Goal: Task Accomplishment & Management: Manage account settings

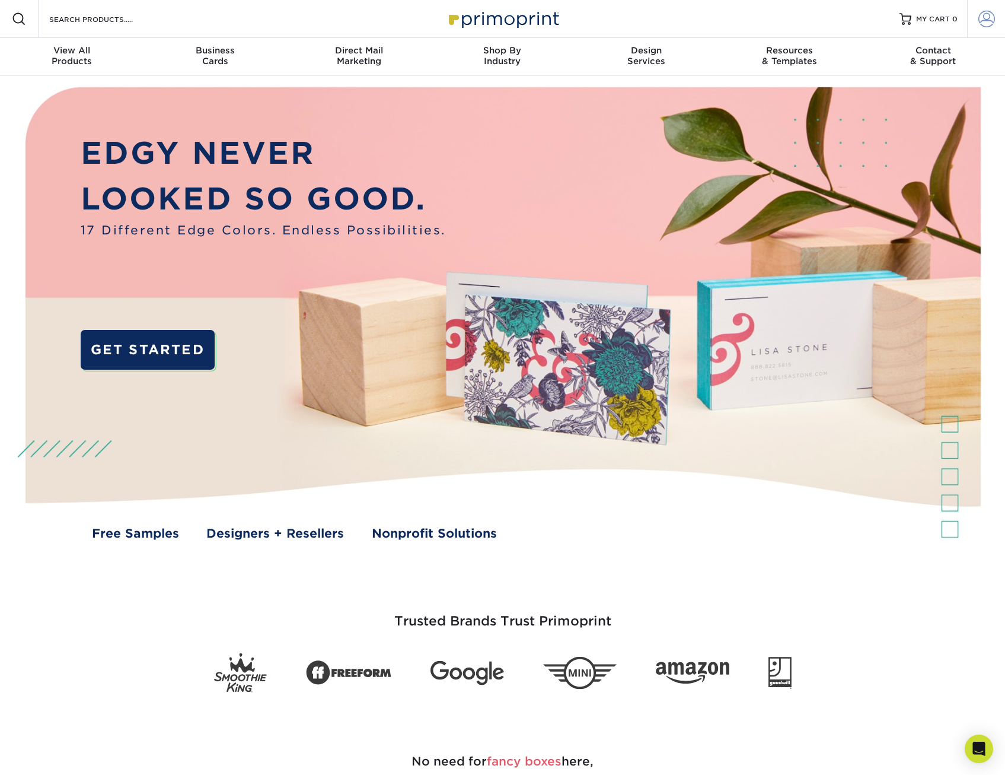
click at [994, 26] on span at bounding box center [987, 19] width 17 height 17
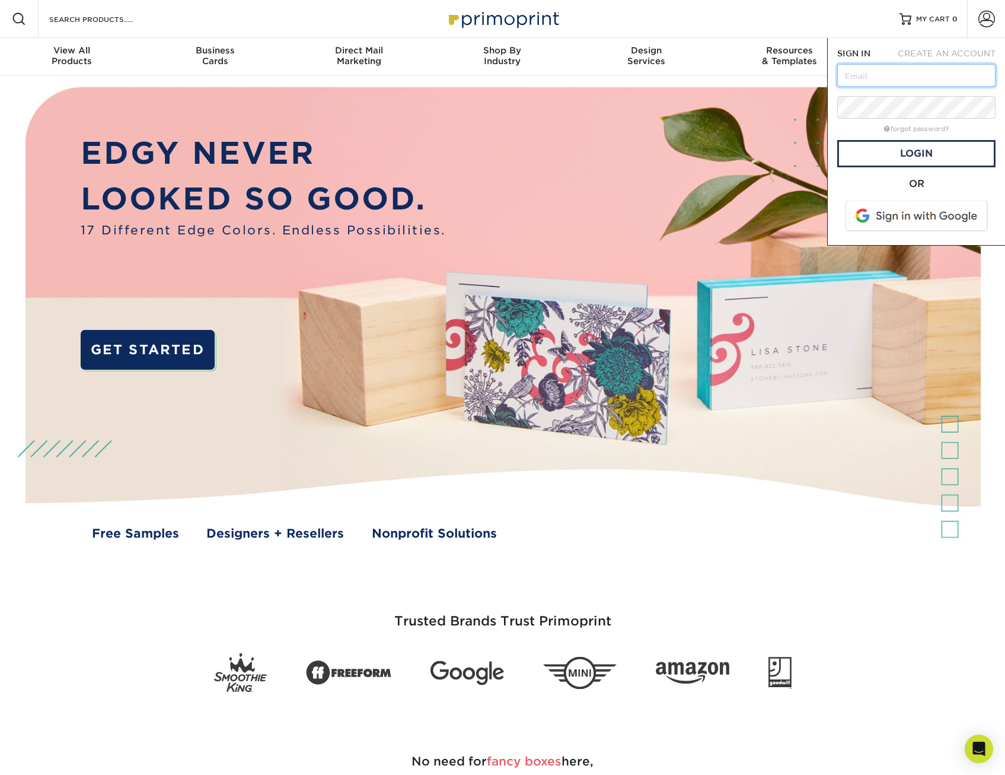
click at [879, 73] on input "text" at bounding box center [917, 75] width 158 height 23
type input "[EMAIL_ADDRESS][DOMAIN_NAME]"
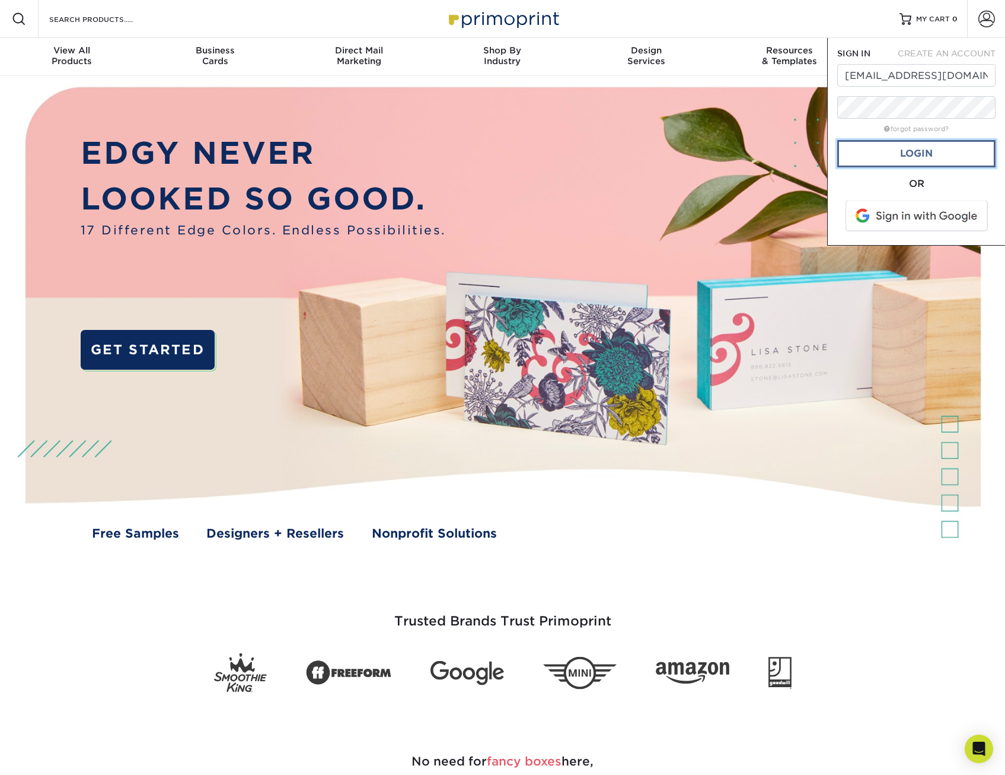
click at [948, 151] on link "Login" at bounding box center [917, 153] width 158 height 27
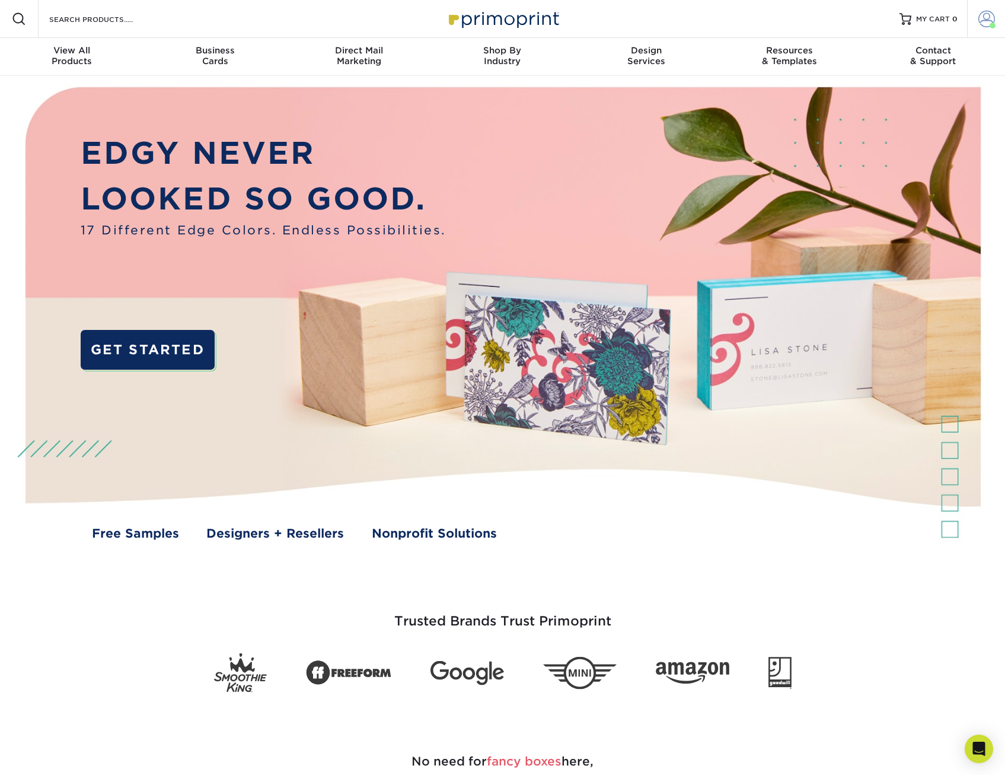
click at [993, 16] on span at bounding box center [987, 19] width 17 height 17
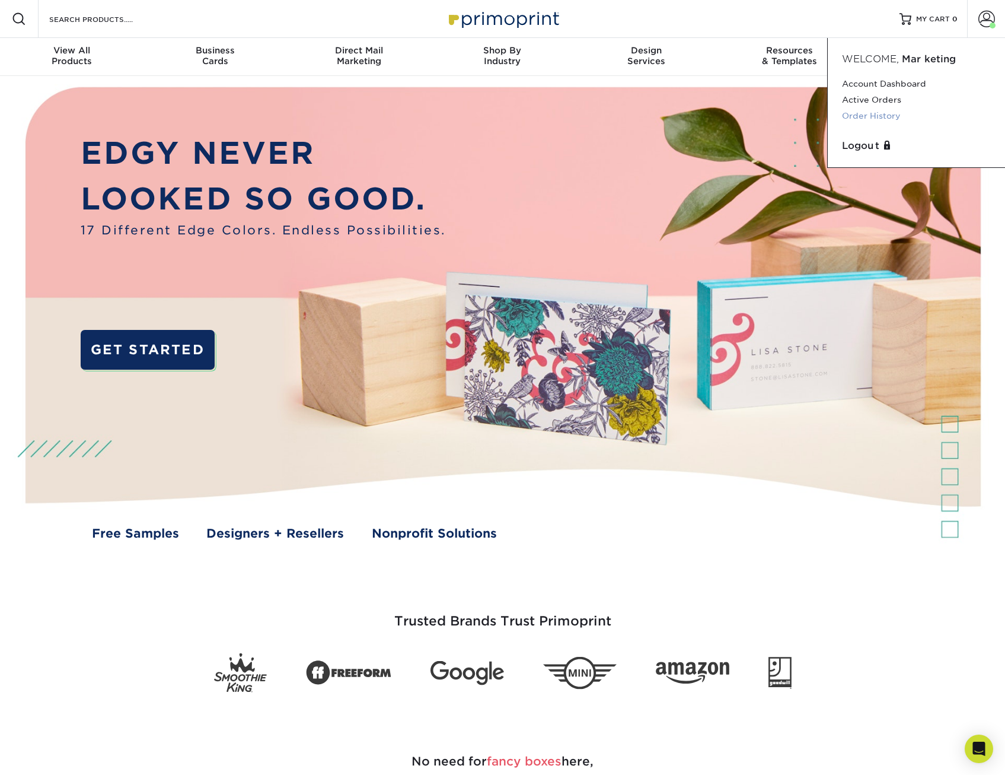
click at [875, 116] on link "Order History" at bounding box center [916, 116] width 149 height 16
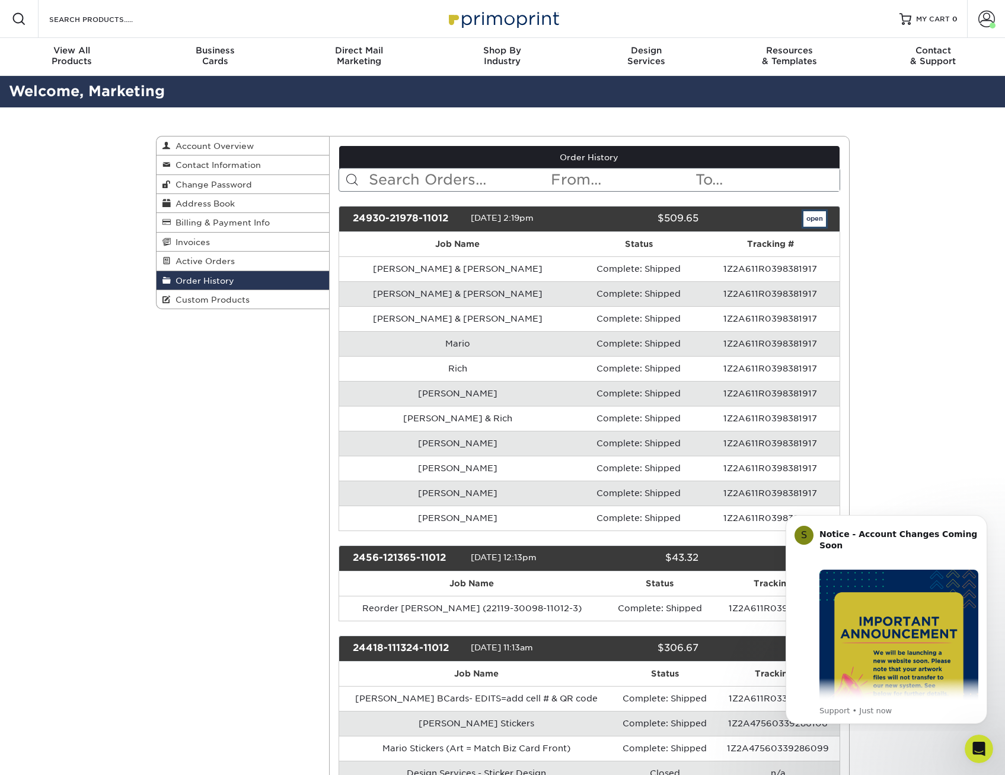
click at [817, 217] on link "open" at bounding box center [815, 218] width 23 height 15
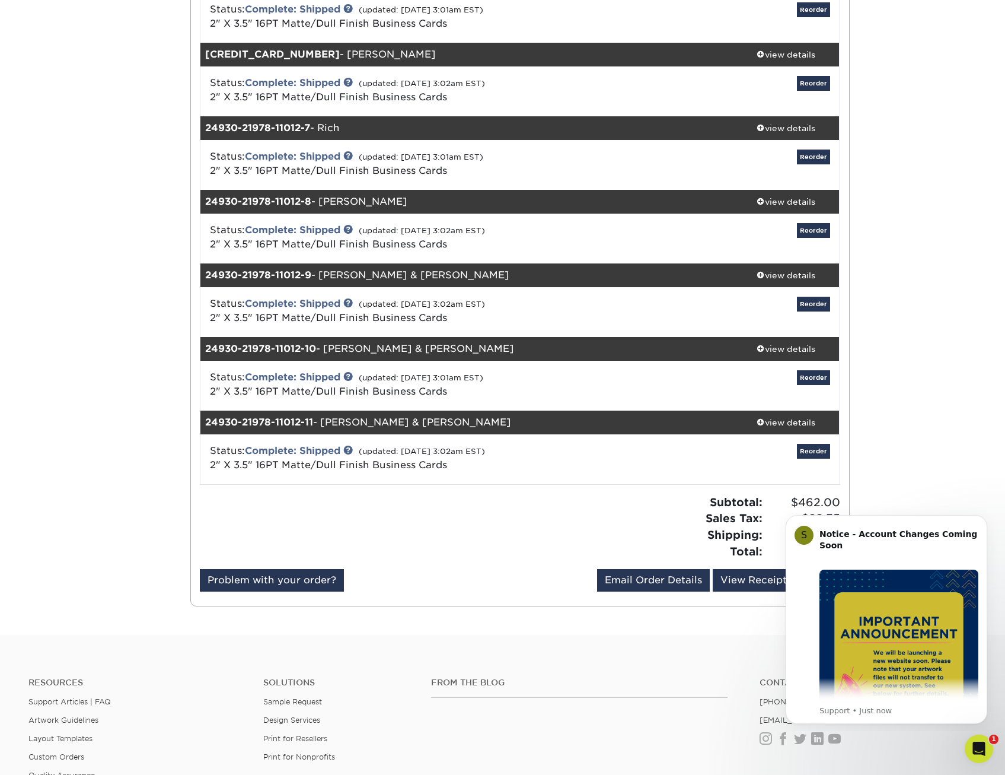
scroll to position [534, 0]
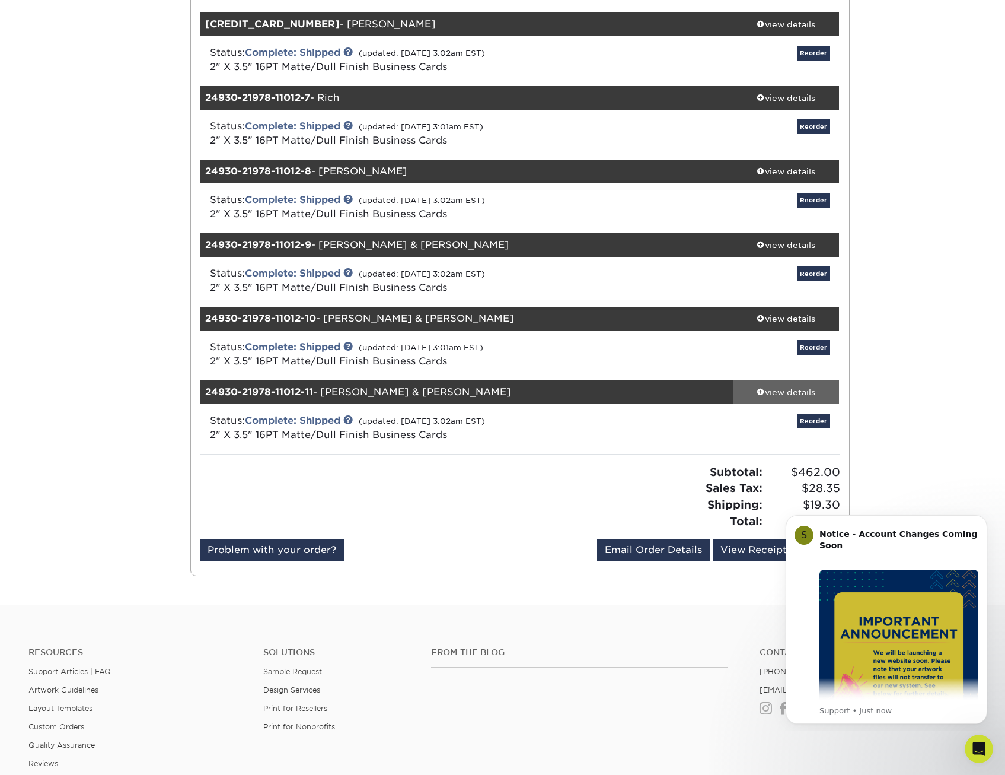
click at [770, 386] on div "view details" at bounding box center [786, 392] width 107 height 12
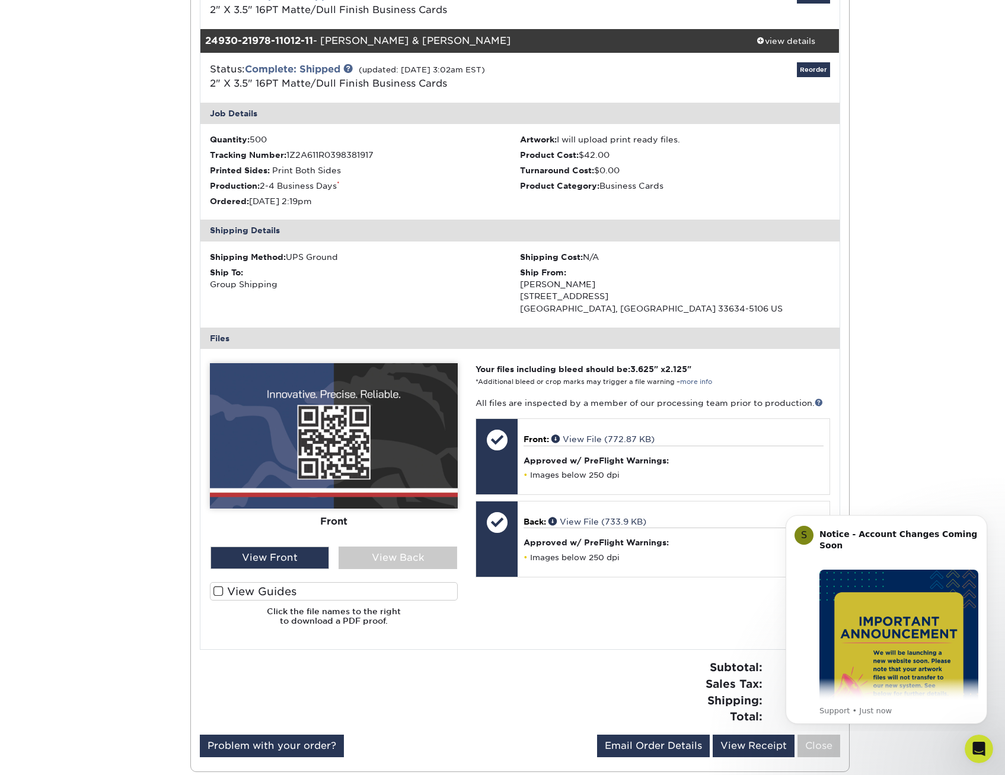
scroll to position [890, 0]
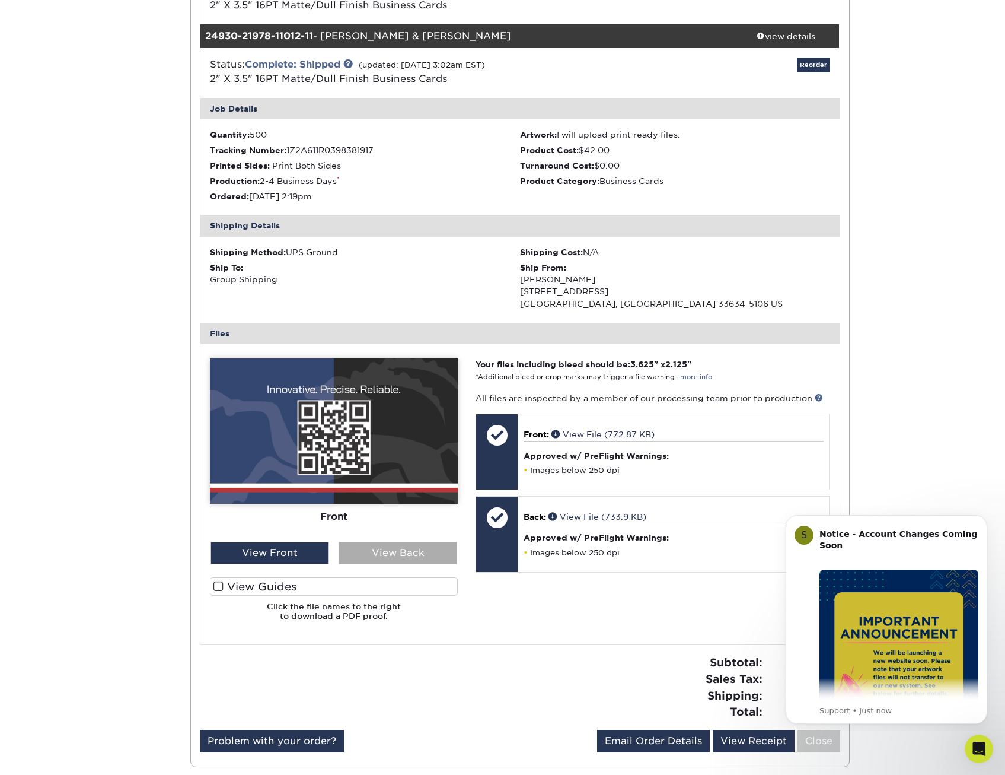
click at [390, 556] on div "View Back" at bounding box center [398, 553] width 119 height 23
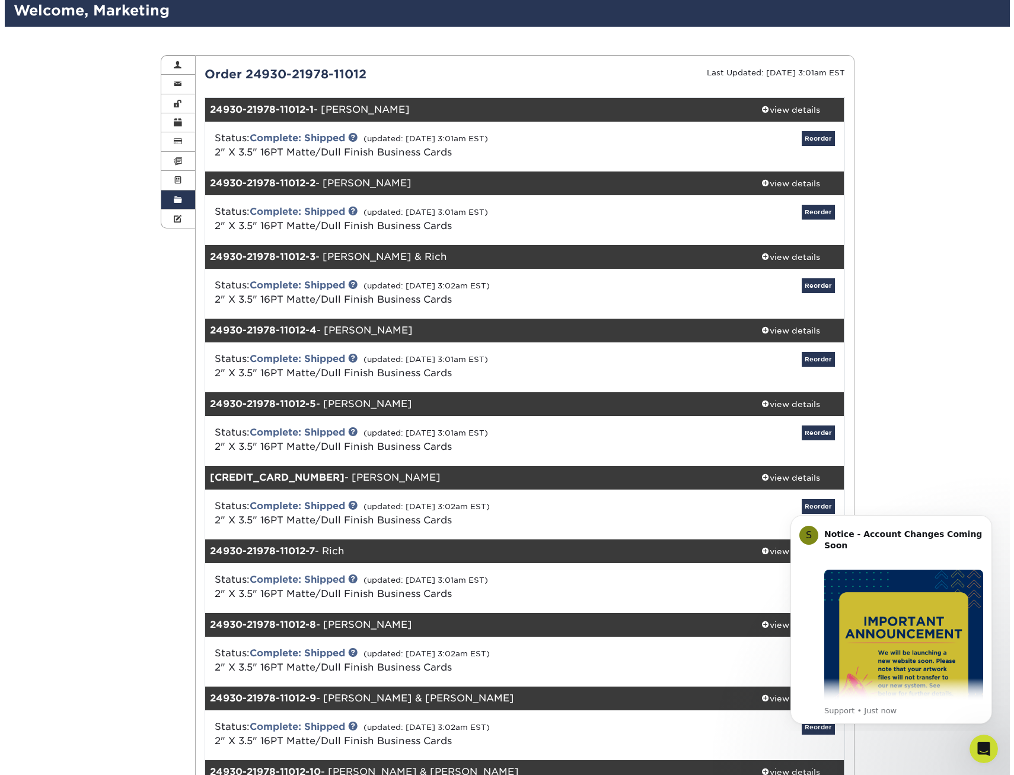
scroll to position [59, 0]
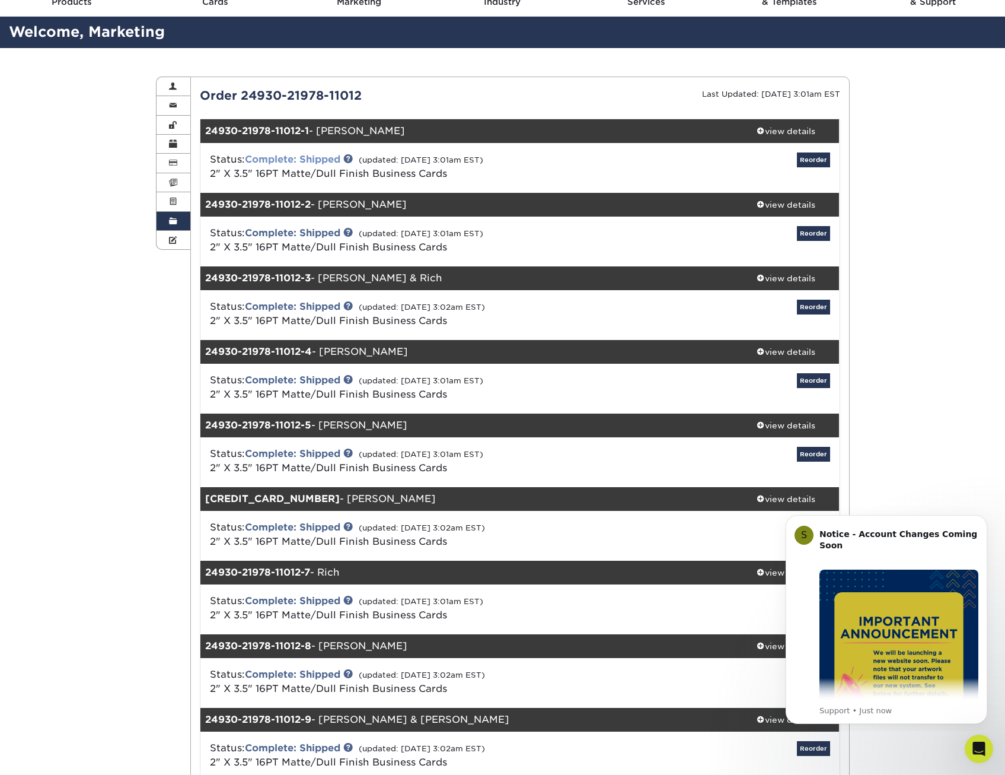
click at [308, 159] on link "Complete: Shipped" at bounding box center [292, 159] width 95 height 11
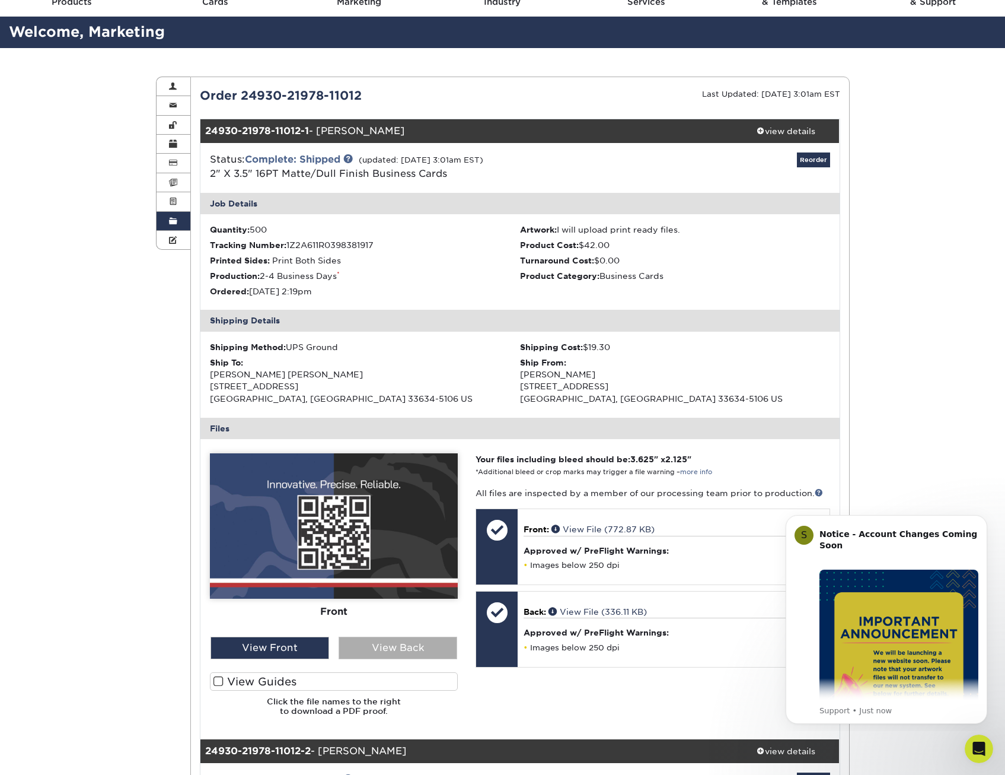
click at [380, 644] on div "View Back" at bounding box center [398, 647] width 119 height 23
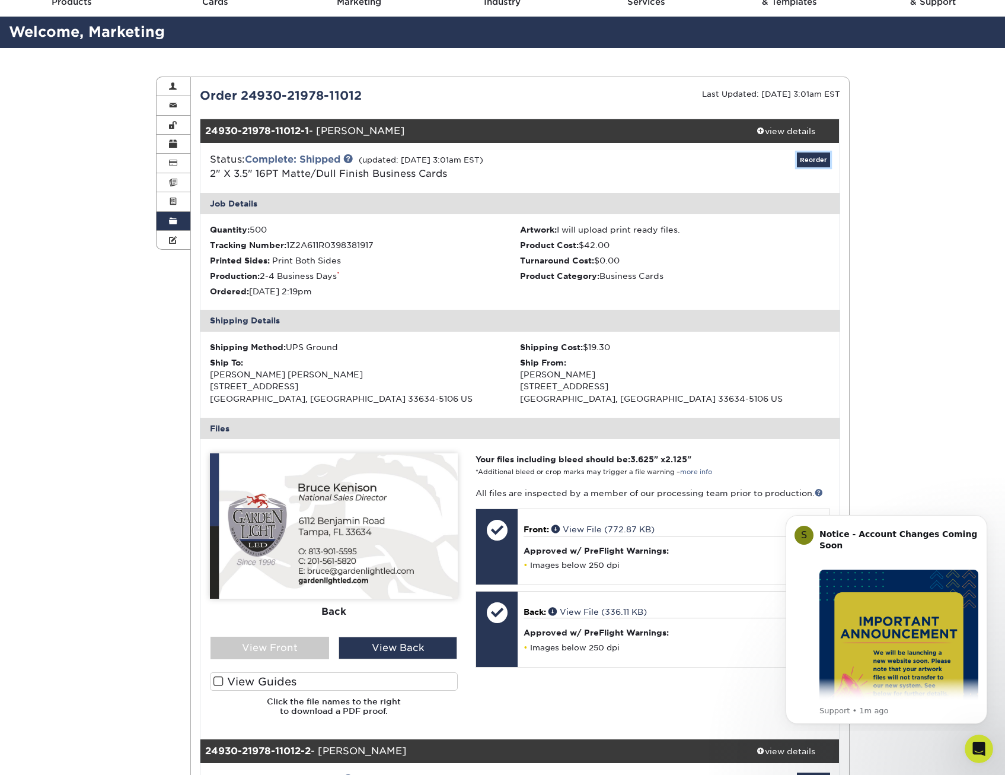
drag, startPoint x: 807, startPoint y: 157, endPoint x: 775, endPoint y: 177, distance: 37.5
click at [807, 157] on link "Reorder" at bounding box center [813, 159] width 33 height 15
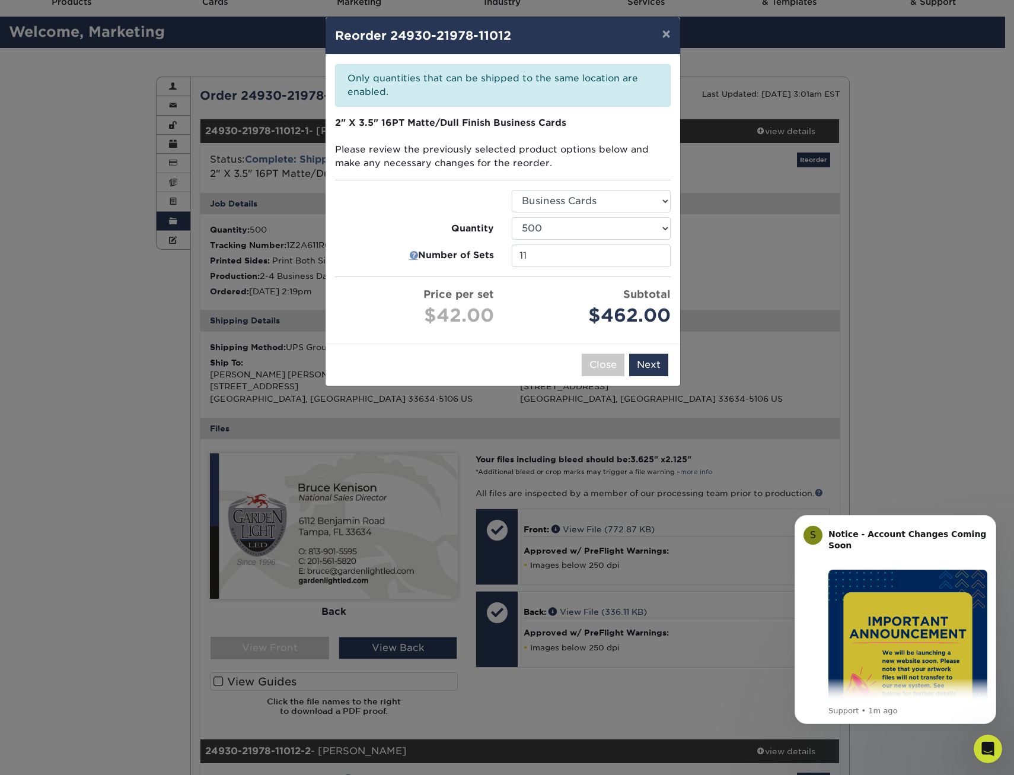
click at [416, 254] on link at bounding box center [413, 256] width 9 height 14
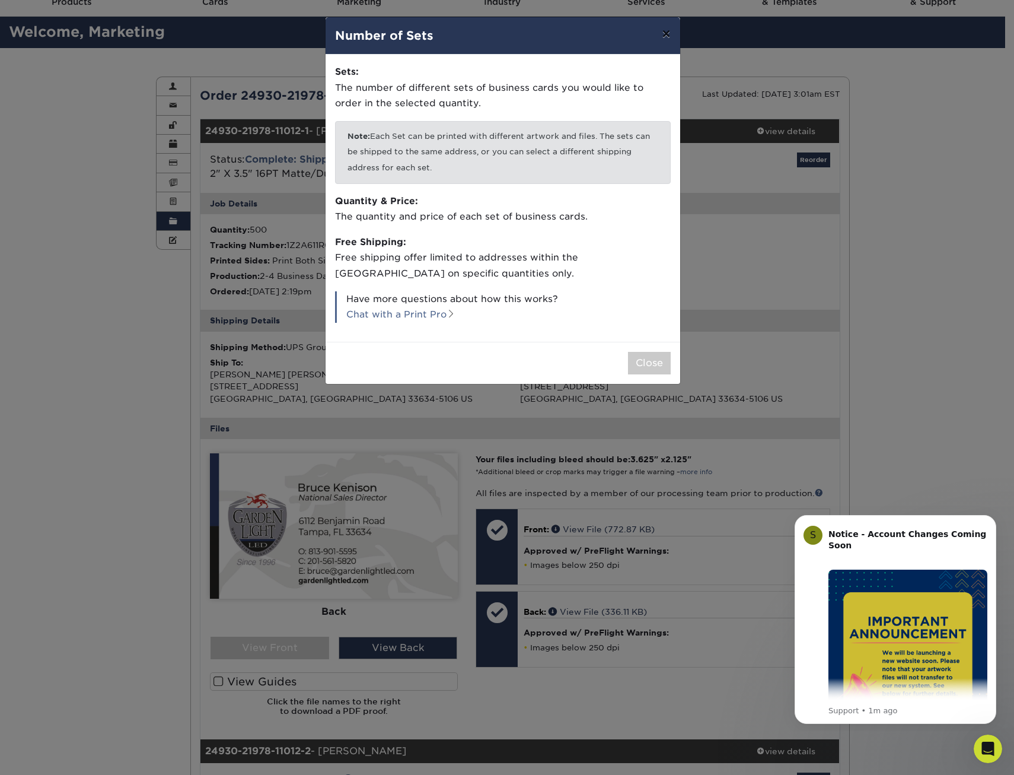
click at [670, 37] on button "×" at bounding box center [665, 33] width 27 height 33
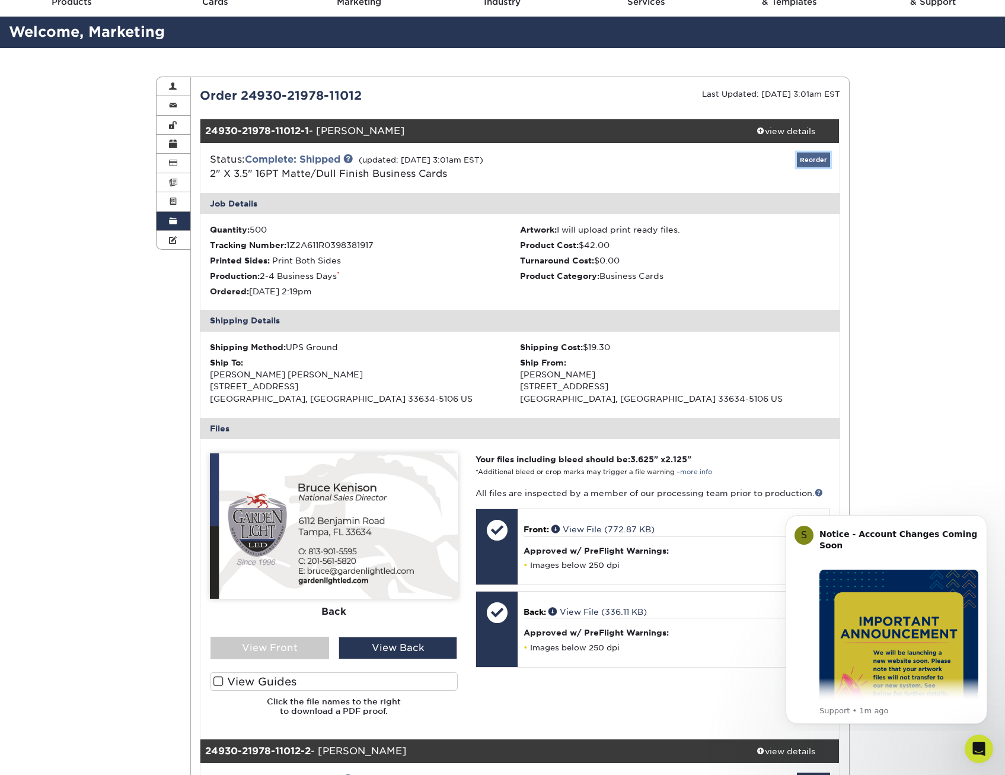
click at [816, 154] on link "Reorder" at bounding box center [813, 159] width 33 height 15
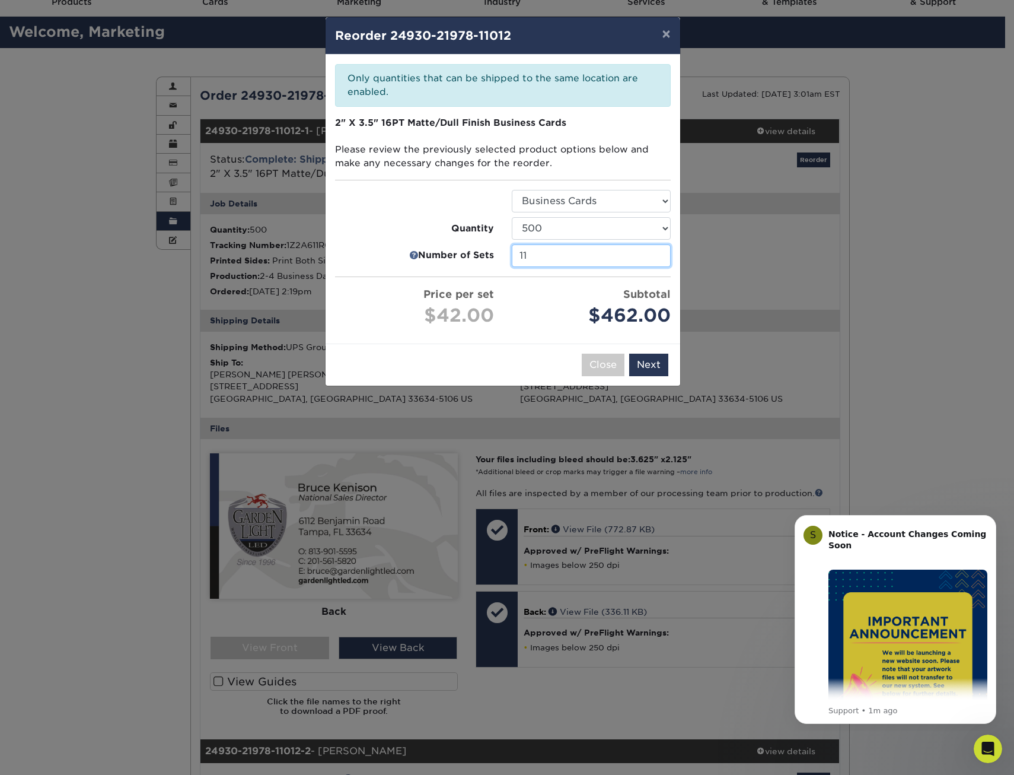
click at [563, 256] on input "11" at bounding box center [591, 255] width 159 height 23
type input "1"
click at [309, 201] on div "× Reorder 24930-21978-11012 Please select all options to continue. Only quantit…" at bounding box center [507, 387] width 1014 height 775
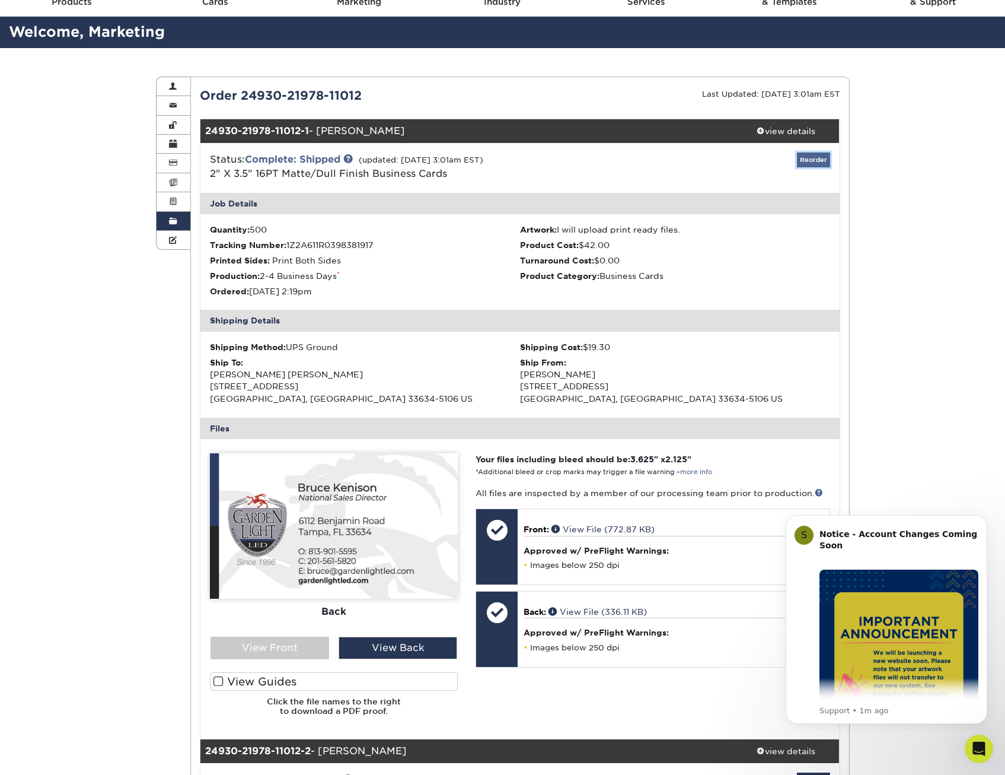
click at [827, 155] on link "Reorder" at bounding box center [813, 159] width 33 height 15
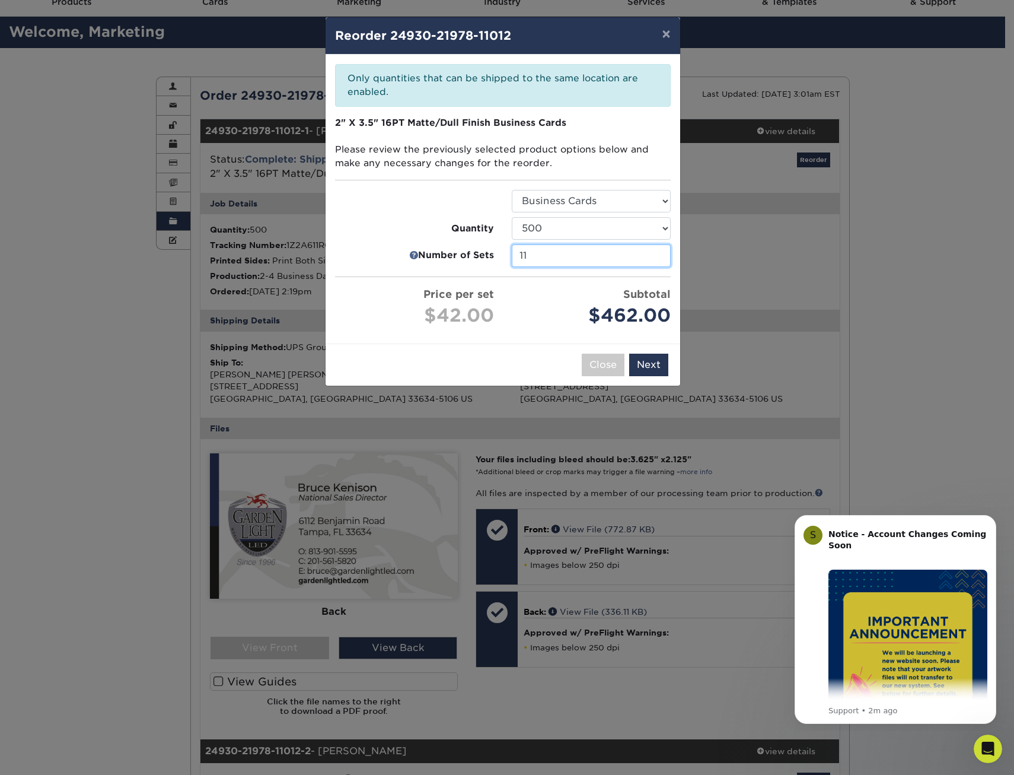
click at [592, 256] on input "11" at bounding box center [591, 255] width 159 height 23
type input "1"
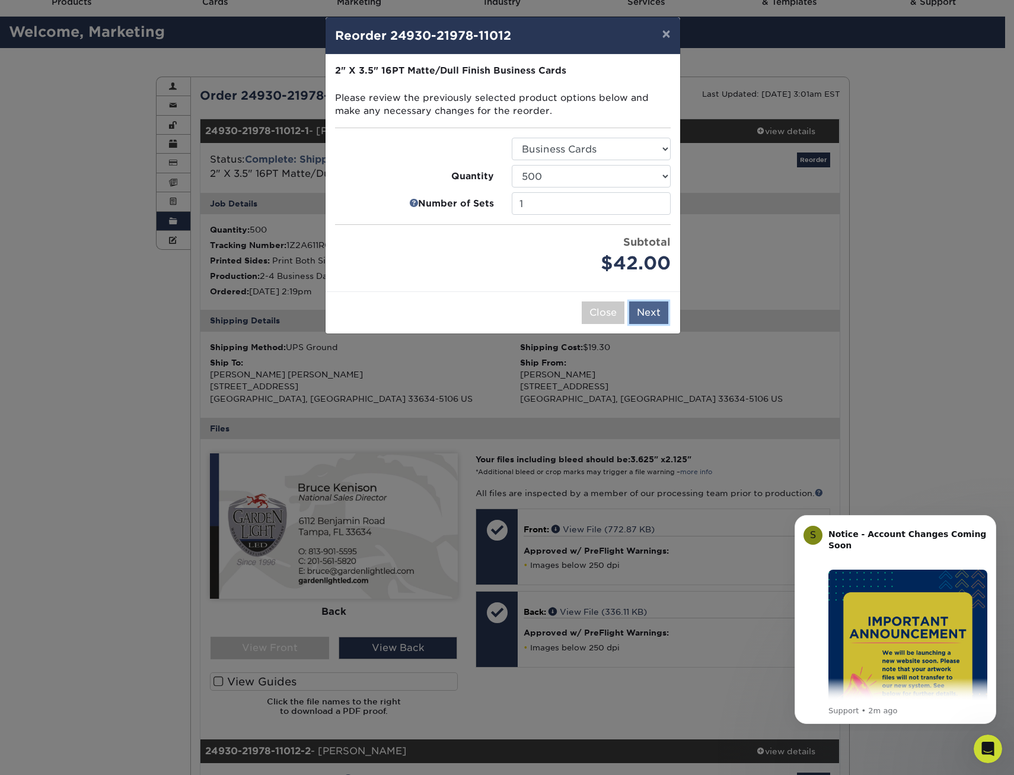
click at [660, 319] on button "Next" at bounding box center [648, 312] width 39 height 23
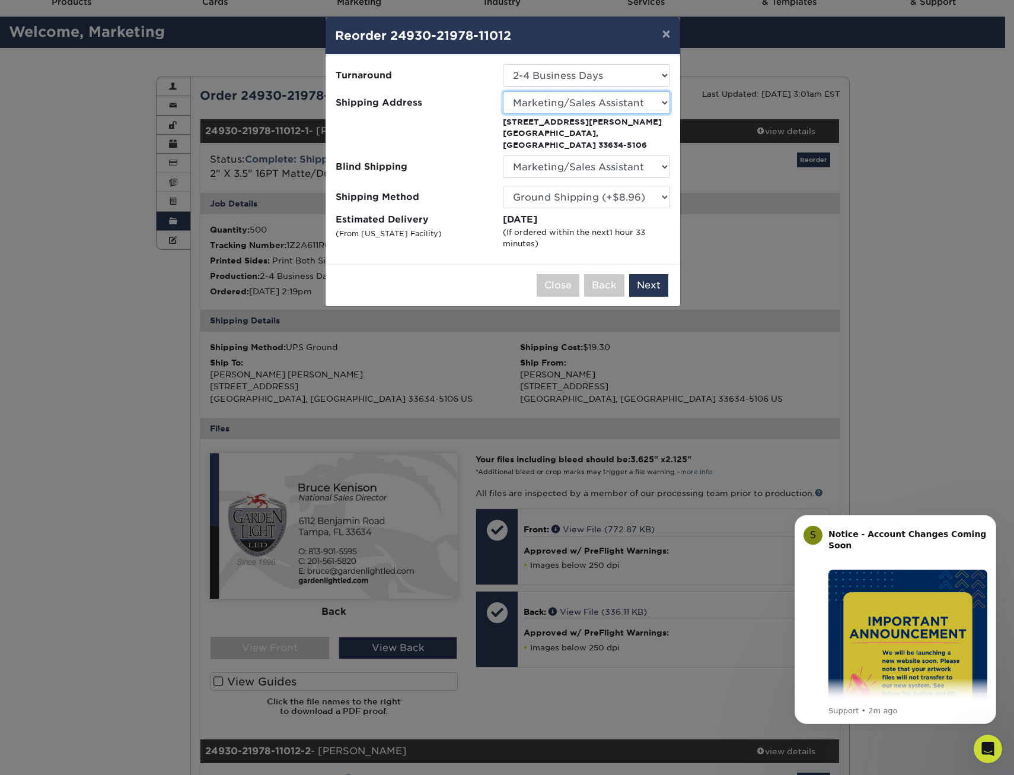
click at [538, 101] on select "Select One Bruce Kenison Doug Santoro GARDEN LIGHT LED James Snow Marketing/Sal…" at bounding box center [586, 102] width 167 height 23
select select "43694"
drag, startPoint x: 493, startPoint y: 176, endPoint x: 513, endPoint y: 165, distance: 22.6
click at [504, 171] on ul "Turnaround Select One 2-4 Business Days 2 Day Next Business Day Shipping Addres…" at bounding box center [503, 157] width 336 height 186
click at [527, 155] on select "No Blind Shipping Bruce Kenison Doug Santoro GARDEN LIGHT LED James Snow Market…" at bounding box center [586, 166] width 167 height 23
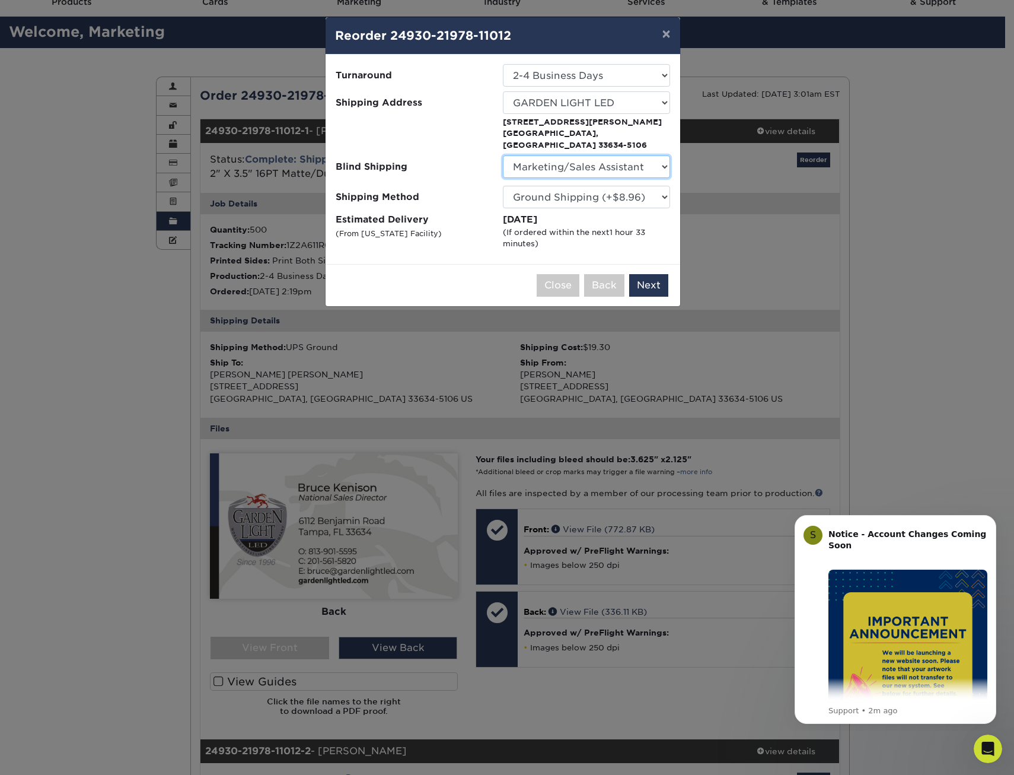
select select "43694"
click at [503, 155] on select "No Blind Shipping Bruce Kenison Doug Santoro GARDEN LIGHT LED James Snow Market…" at bounding box center [586, 166] width 167 height 23
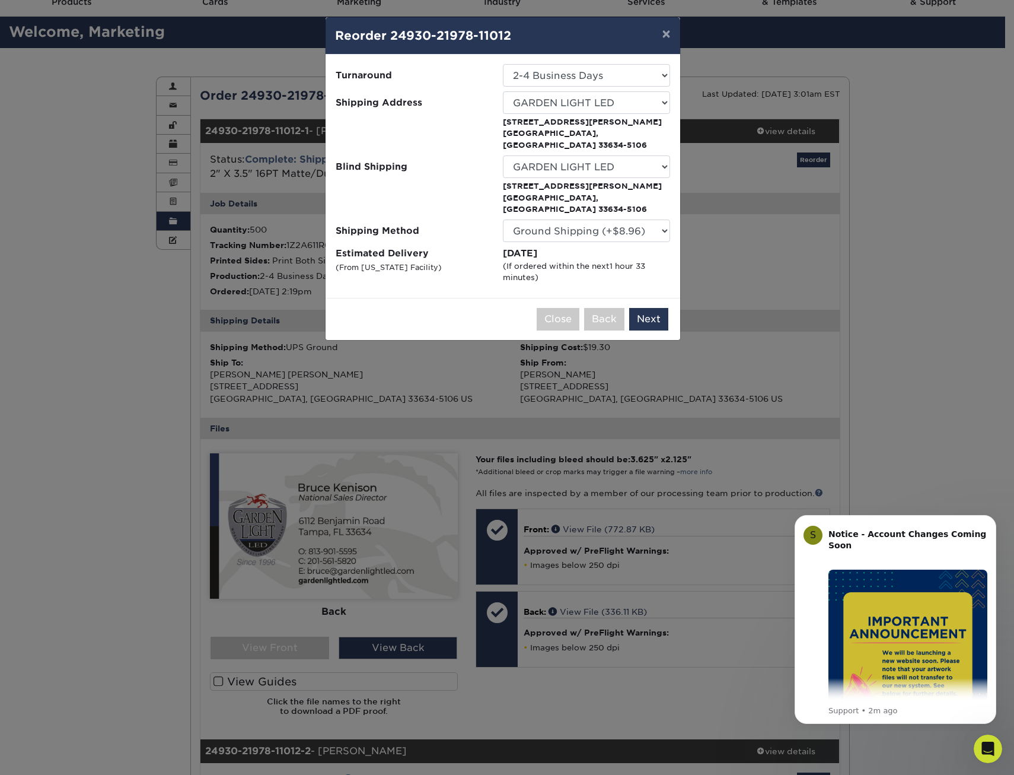
click at [449, 179] on div at bounding box center [419, 196] width 167 height 37
click at [536, 219] on select "Please Select Ground Shipping (+$8.96) 3 Day Shipping Service (+$15.34) 2 Day A…" at bounding box center [586, 230] width 167 height 23
click at [463, 219] on label "Shipping Method" at bounding box center [419, 230] width 167 height 23
click at [655, 308] on button "Next" at bounding box center [648, 319] width 39 height 23
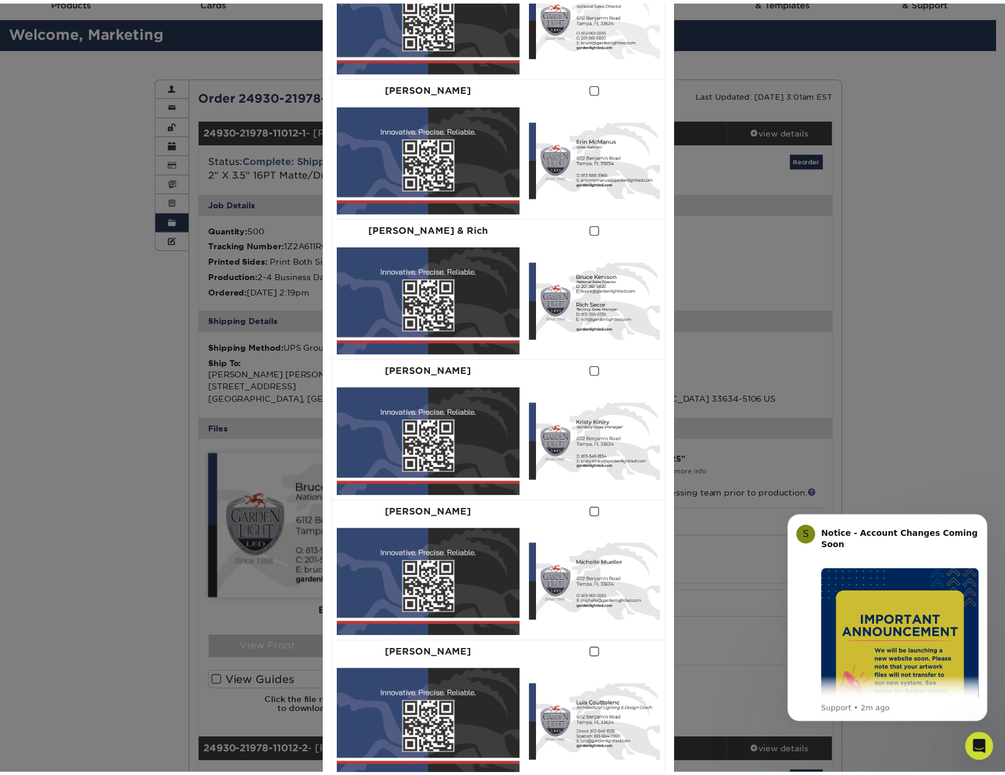
scroll to position [0, 0]
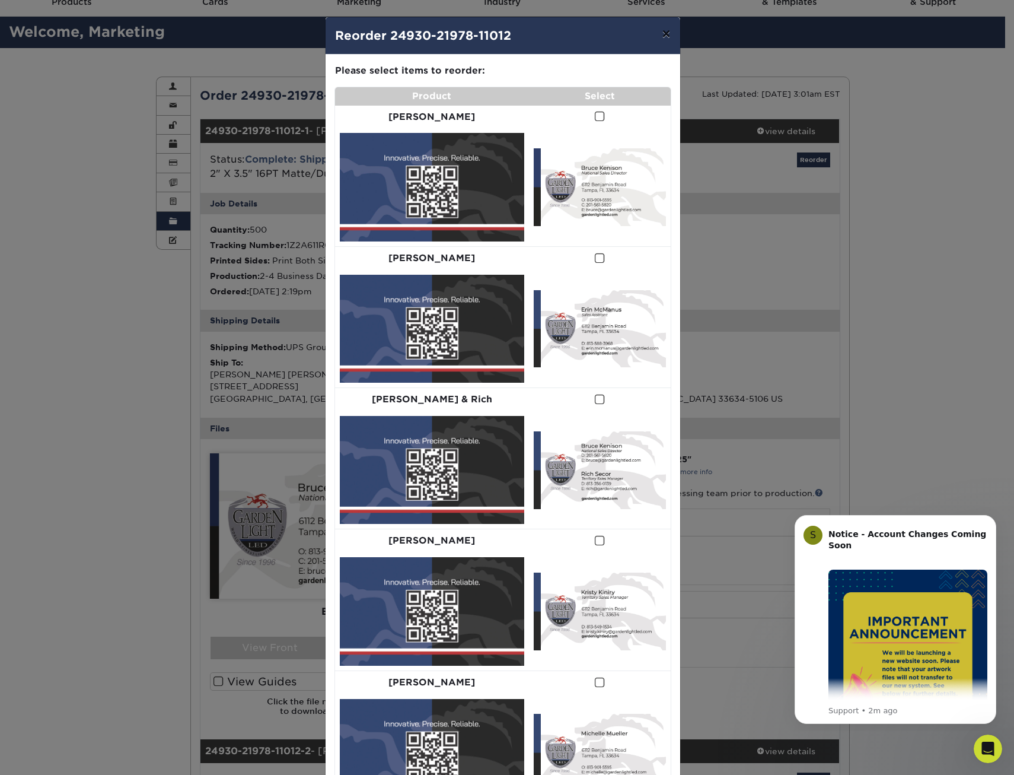
click at [655, 31] on button "×" at bounding box center [665, 33] width 27 height 33
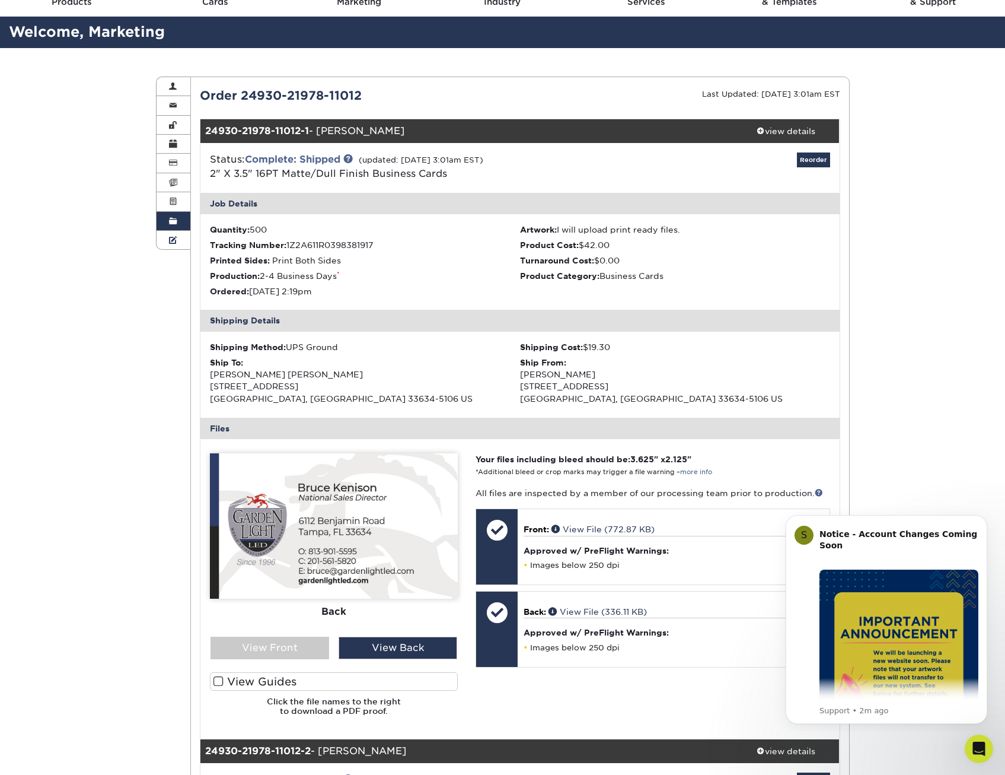
click at [171, 242] on span at bounding box center [173, 239] width 8 height 9
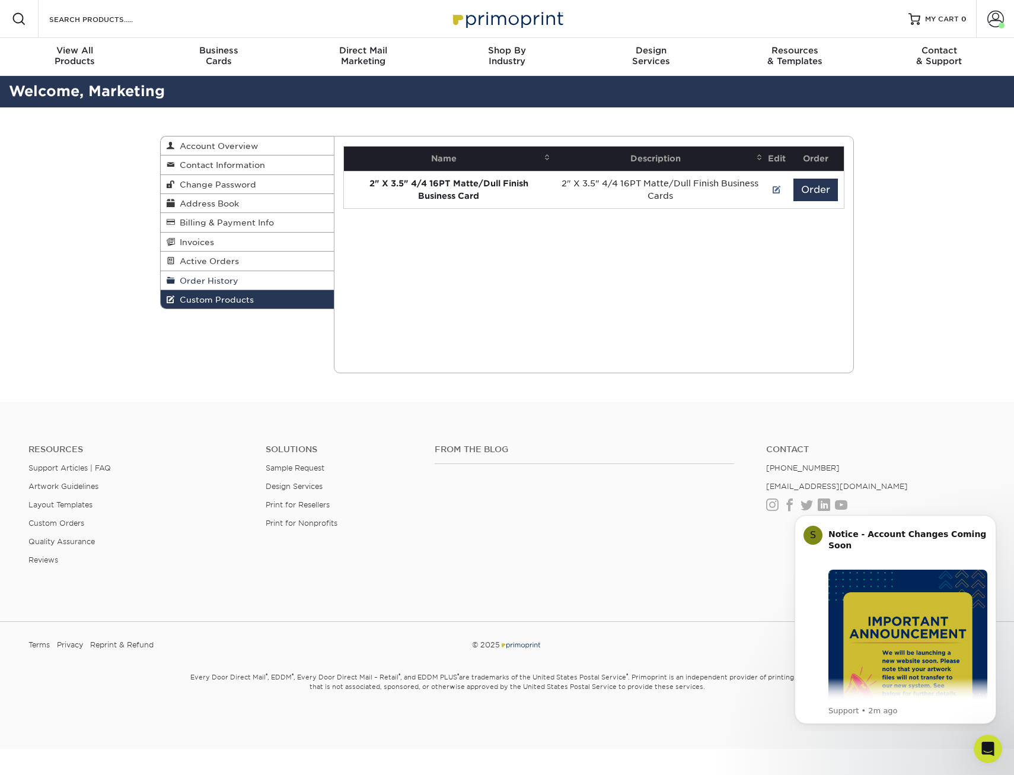
click at [204, 279] on span "Order History" at bounding box center [206, 280] width 63 height 9
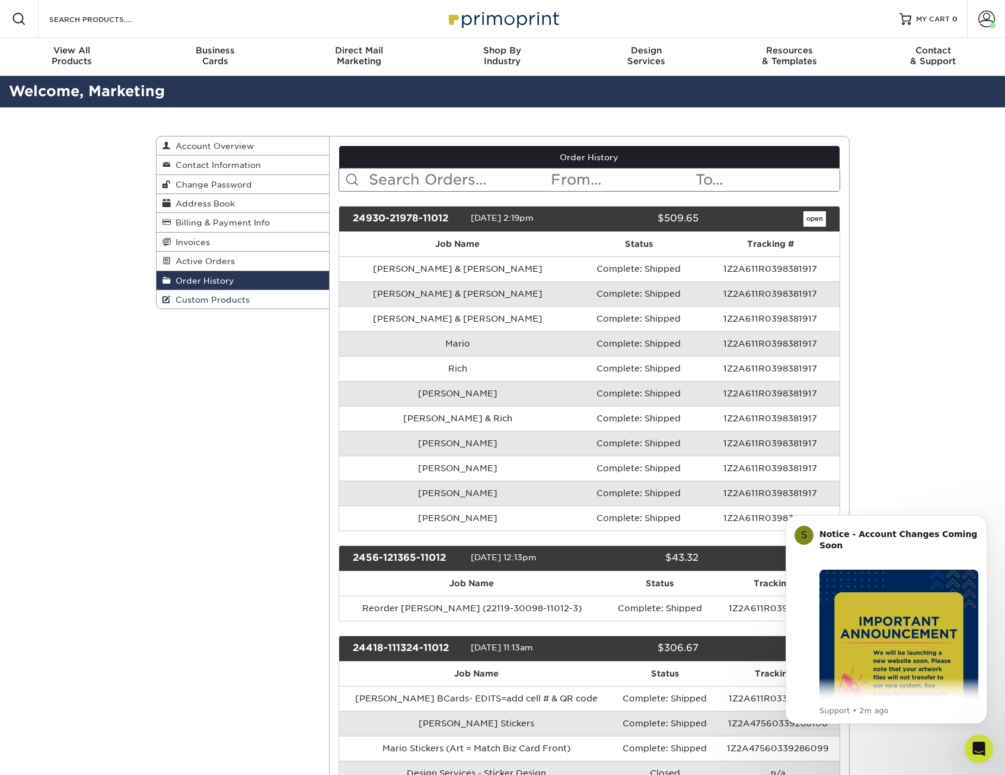
click at [209, 295] on span "Custom Products" at bounding box center [210, 299] width 79 height 9
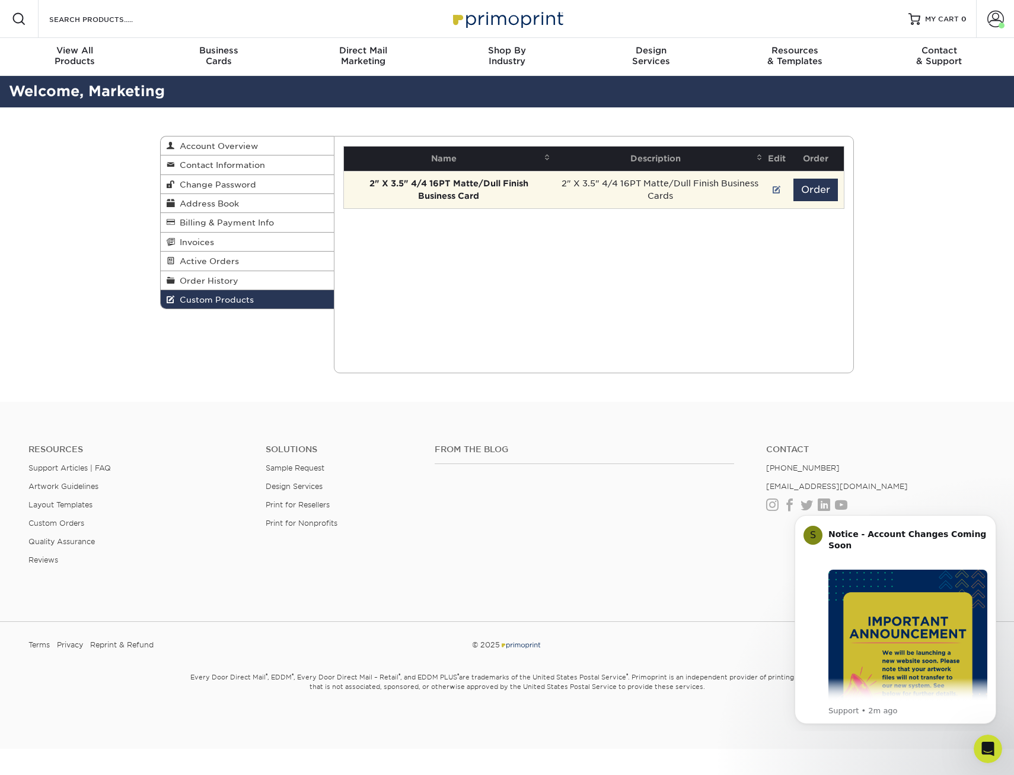
click at [559, 186] on td "2" X 3.5" 4/4 16PT Matte/Dull Finish Business Cards" at bounding box center [660, 189] width 212 height 37
click at [433, 199] on strong "2" X 3.5" 4/4 16PT Matte/Dull Finish Business Card" at bounding box center [449, 190] width 159 height 22
click at [832, 193] on button "Order" at bounding box center [816, 190] width 44 height 23
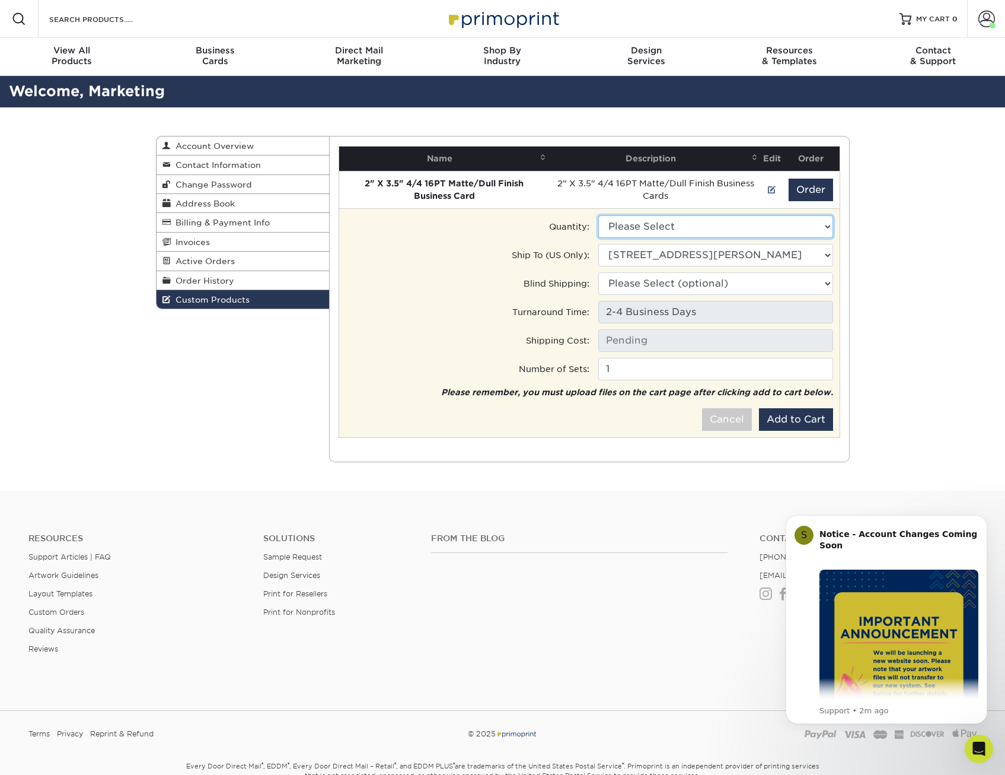
click at [603, 225] on select "Please Select 250 - $36.00" at bounding box center [715, 226] width 235 height 23
click at [500, 260] on div "Ship To (US Only):" at bounding box center [463, 255] width 253 height 23
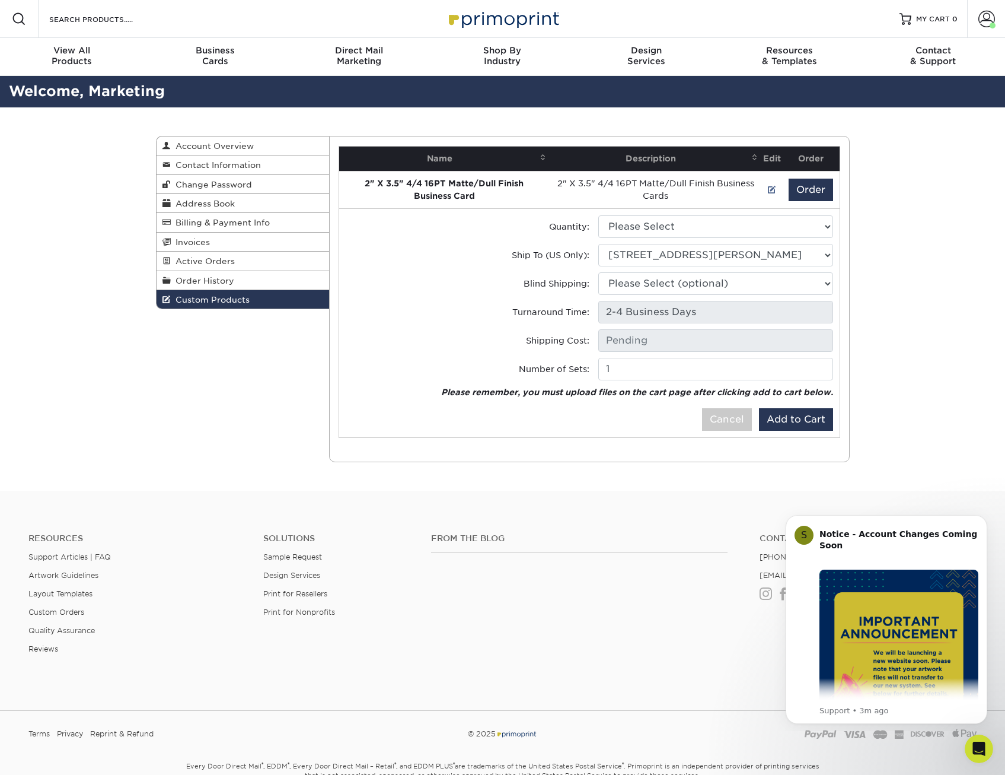
click at [61, 354] on div "Custom Products Account Overview Contact Information Change Password Address Bo…" at bounding box center [502, 298] width 1005 height 383
click at [994, 21] on span at bounding box center [987, 19] width 17 height 17
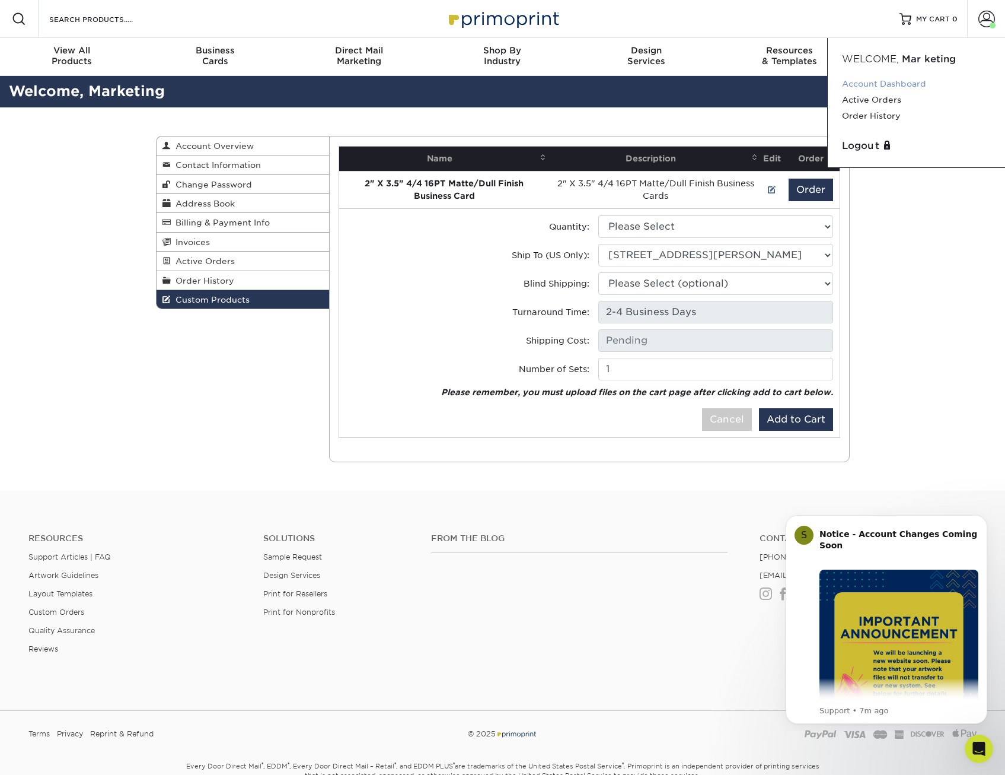
click at [874, 84] on link "Account Dashboard" at bounding box center [916, 84] width 149 height 16
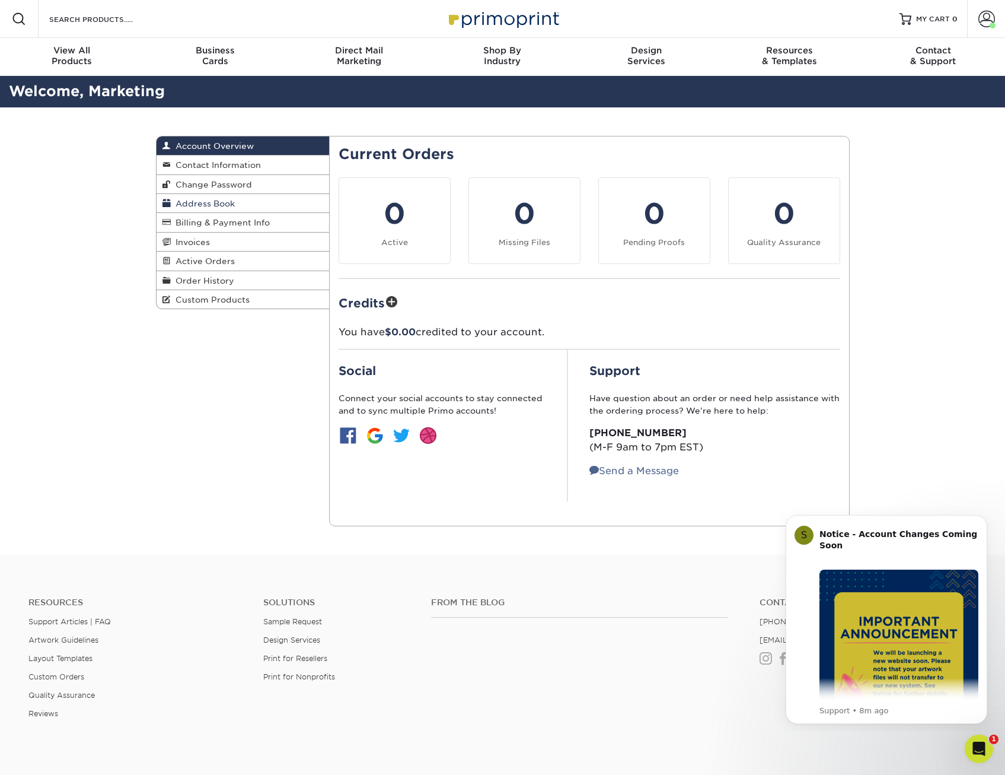
click at [205, 196] on link "Address Book" at bounding box center [243, 203] width 173 height 19
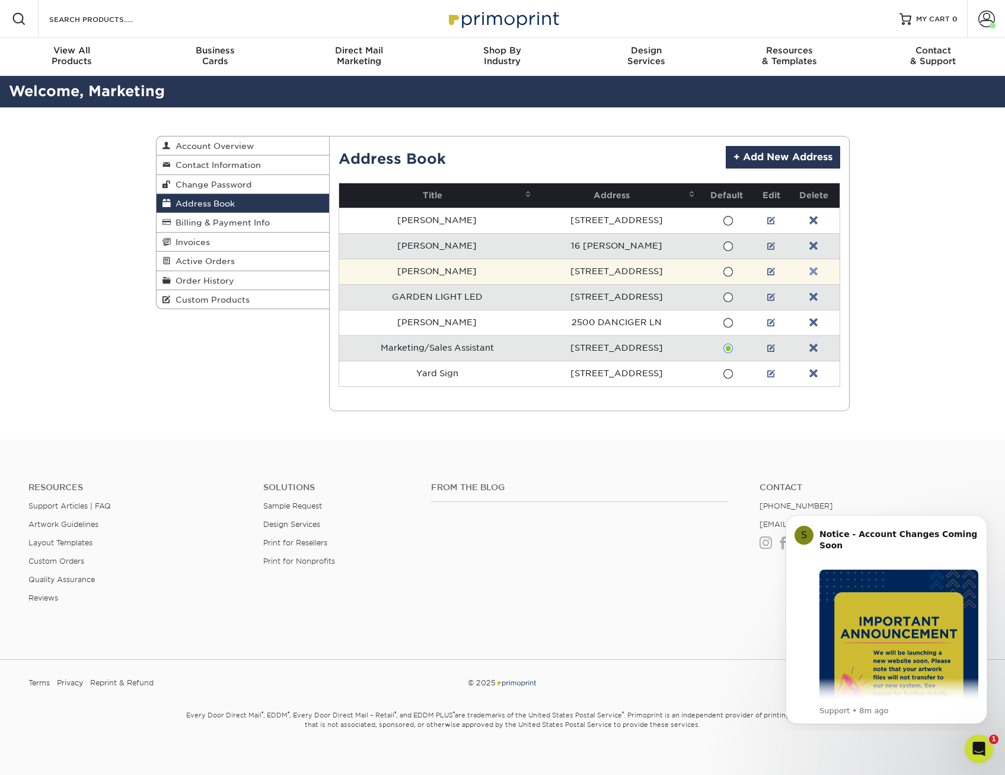
click at [811, 271] on link at bounding box center [814, 271] width 8 height 9
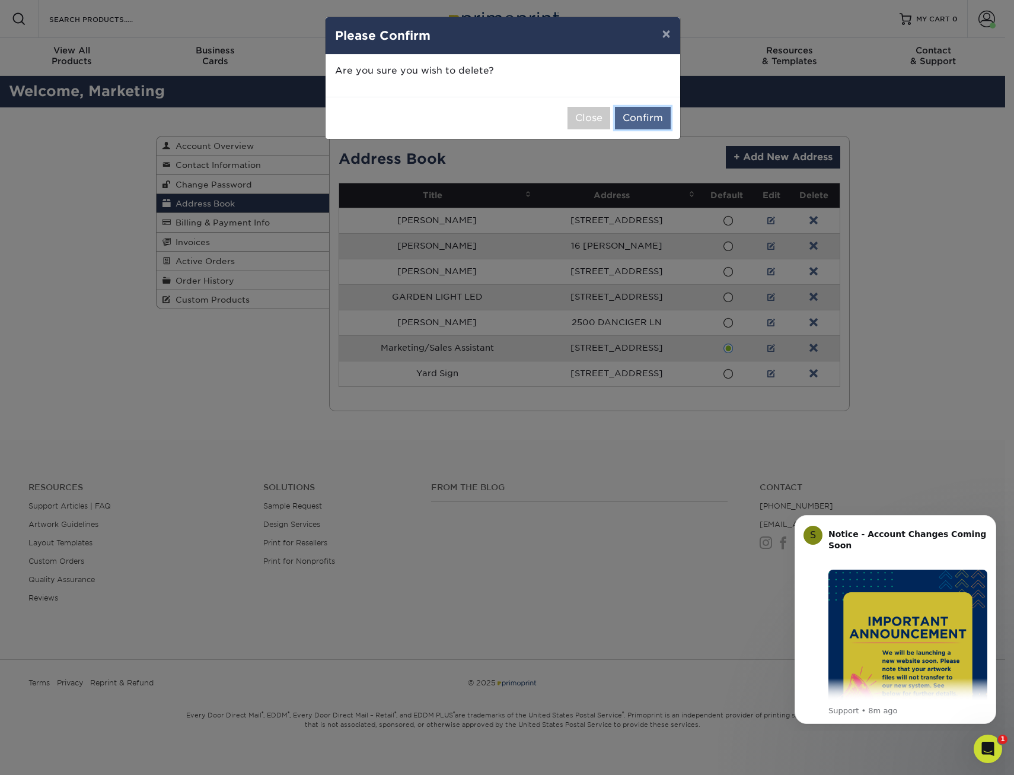
click at [640, 119] on button "Confirm" at bounding box center [643, 118] width 56 height 23
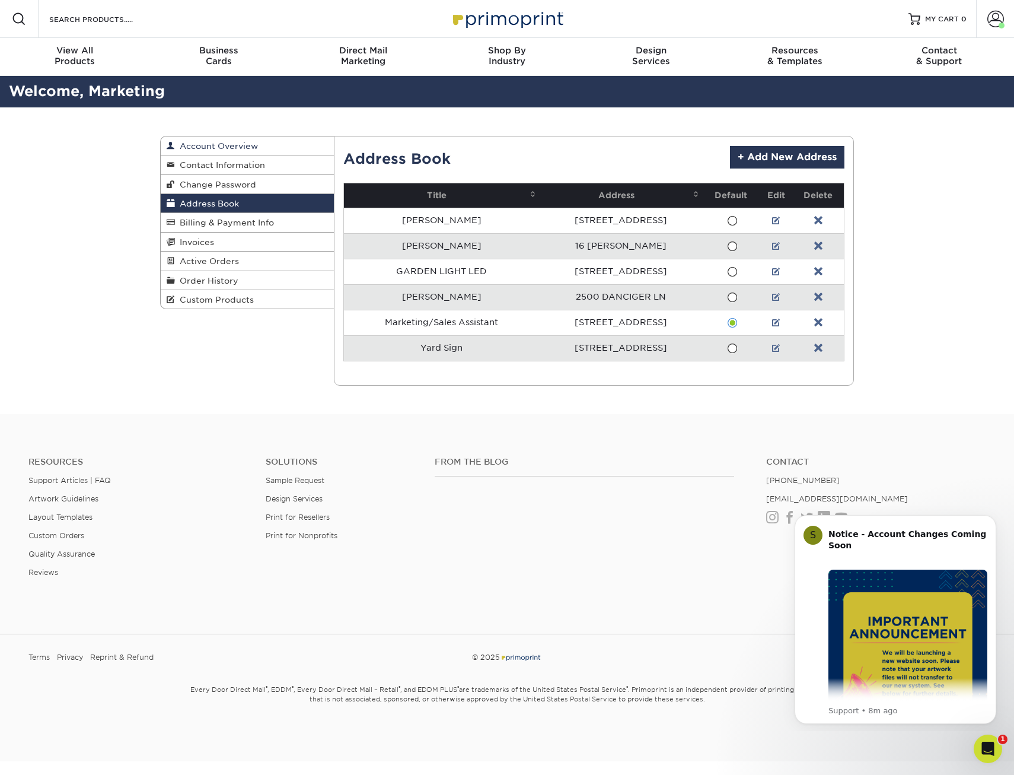
click at [269, 144] on link "Account Overview" at bounding box center [247, 145] width 173 height 19
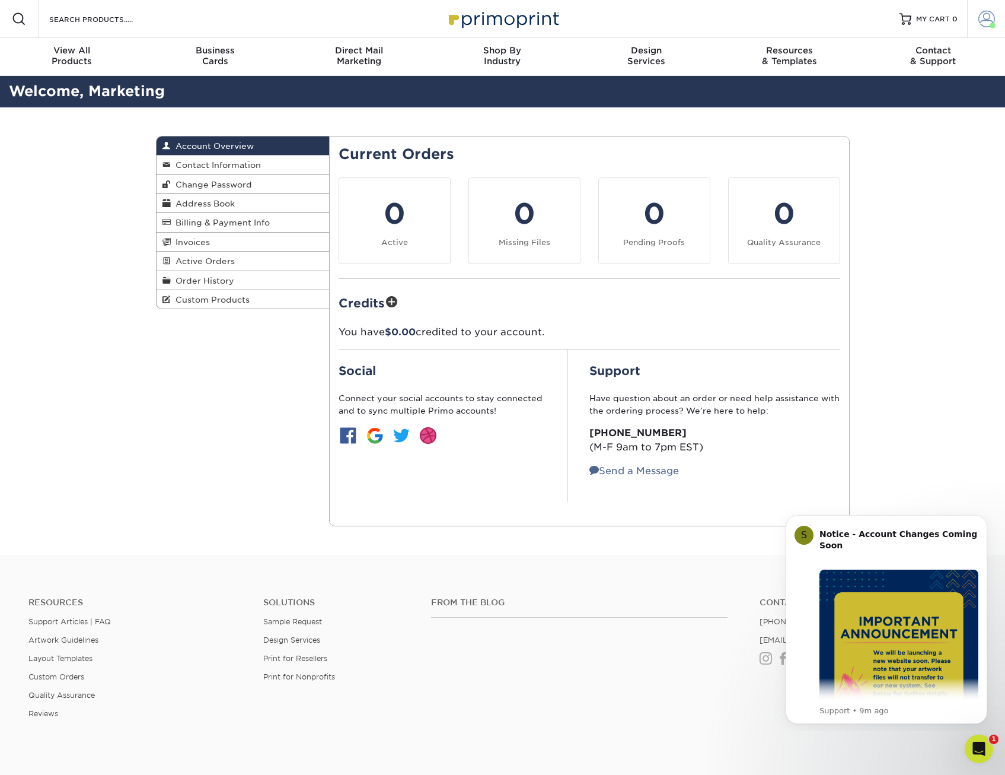
click at [979, 17] on span at bounding box center [987, 19] width 17 height 17
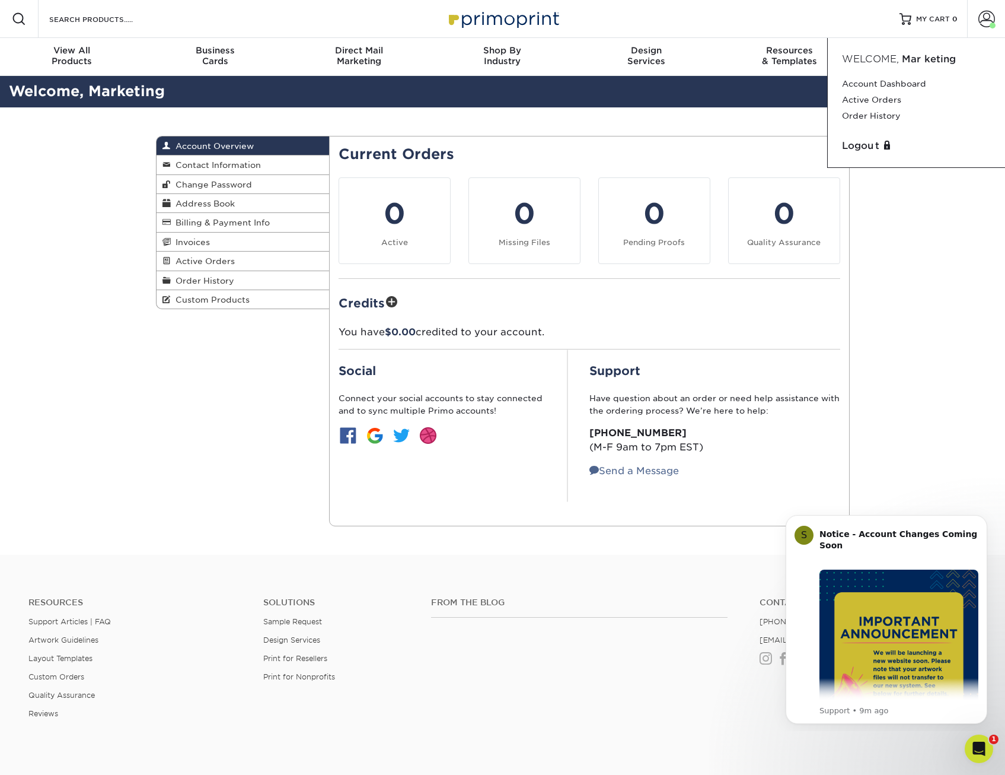
click at [167, 379] on div "Account Overview Account Overview Contact Information Change Password Address B…" at bounding box center [503, 330] width 712 height 447
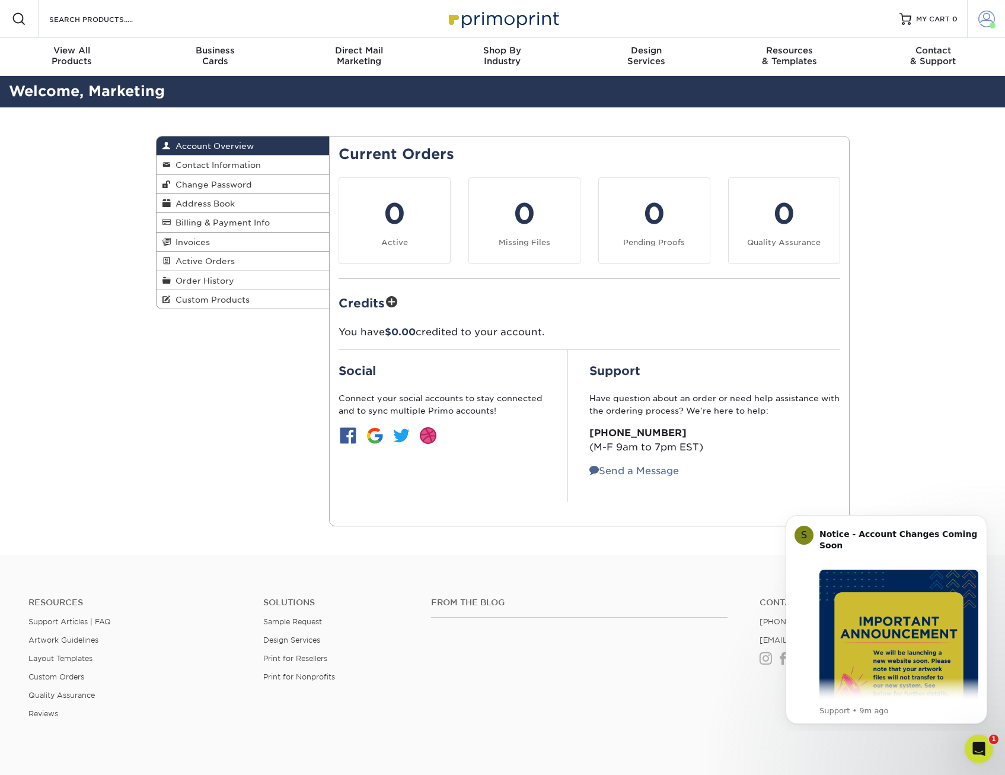
click at [992, 18] on span at bounding box center [987, 19] width 17 height 17
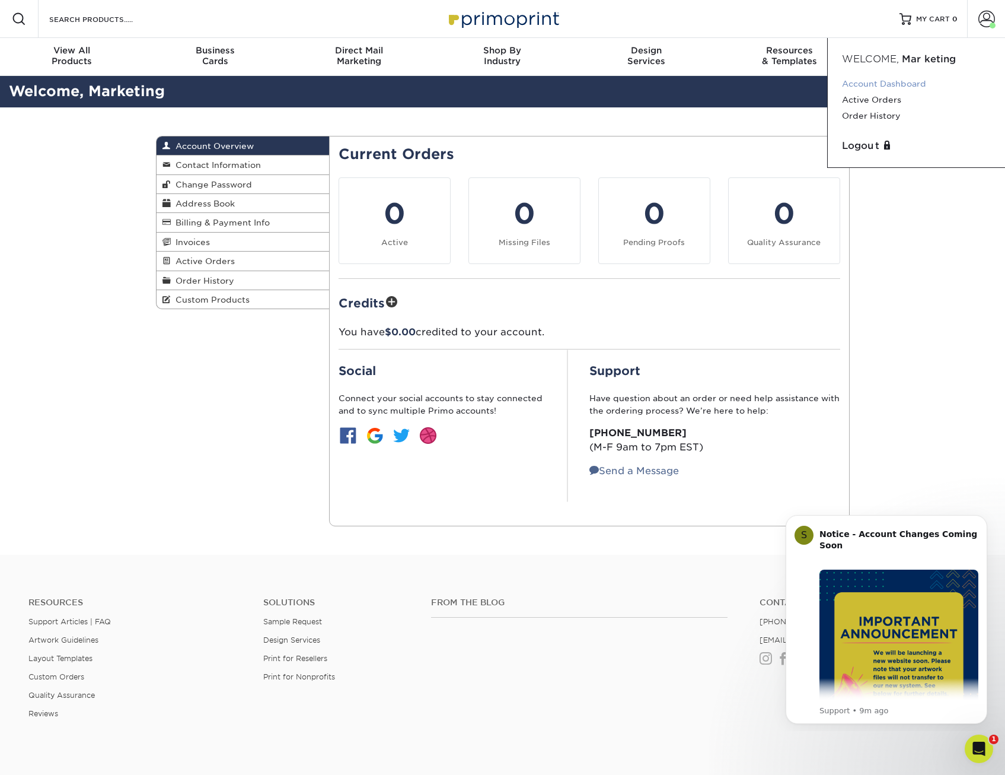
click at [855, 82] on link "Account Dashboard" at bounding box center [916, 84] width 149 height 16
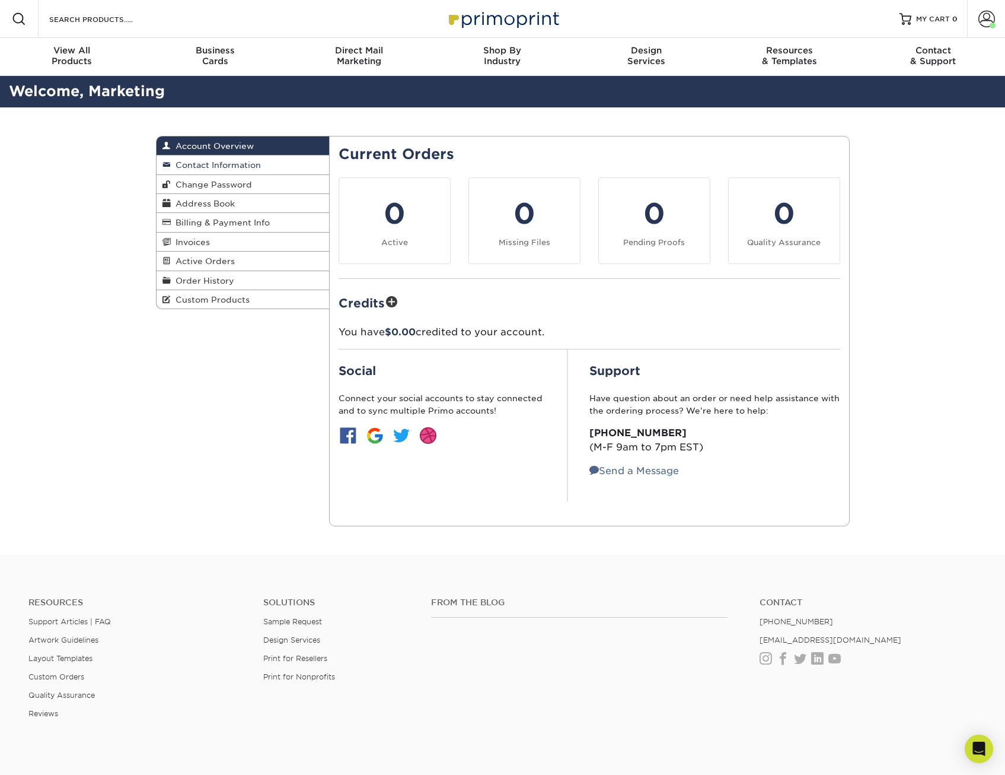
click at [257, 162] on span "Contact Information" at bounding box center [216, 164] width 90 height 9
